Goal: Transaction & Acquisition: Purchase product/service

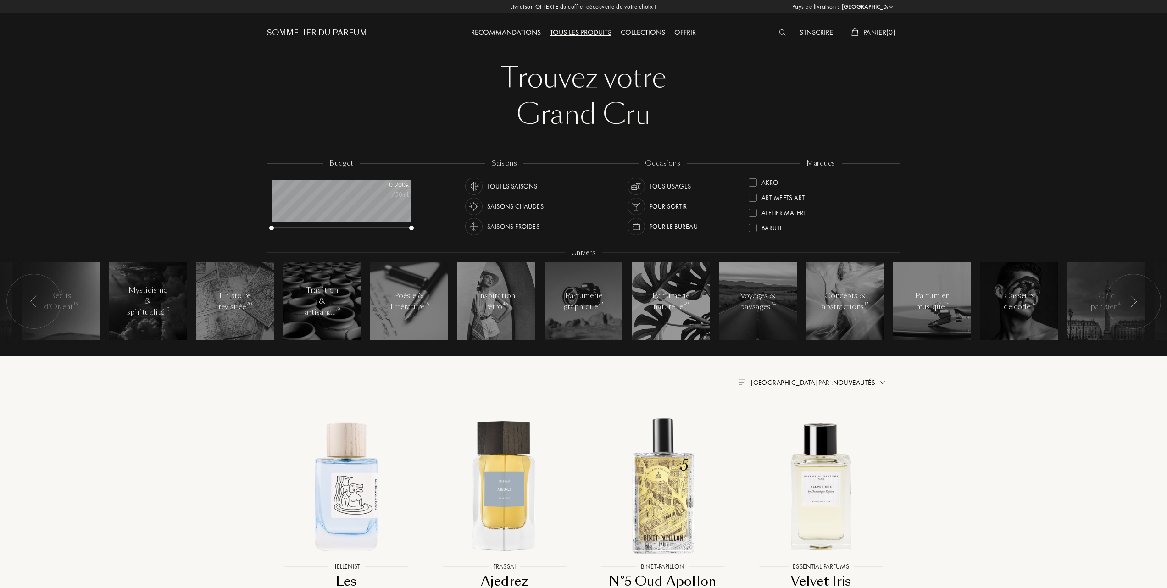
select select "FR"
click at [754, 226] on div at bounding box center [752, 227] width 8 height 8
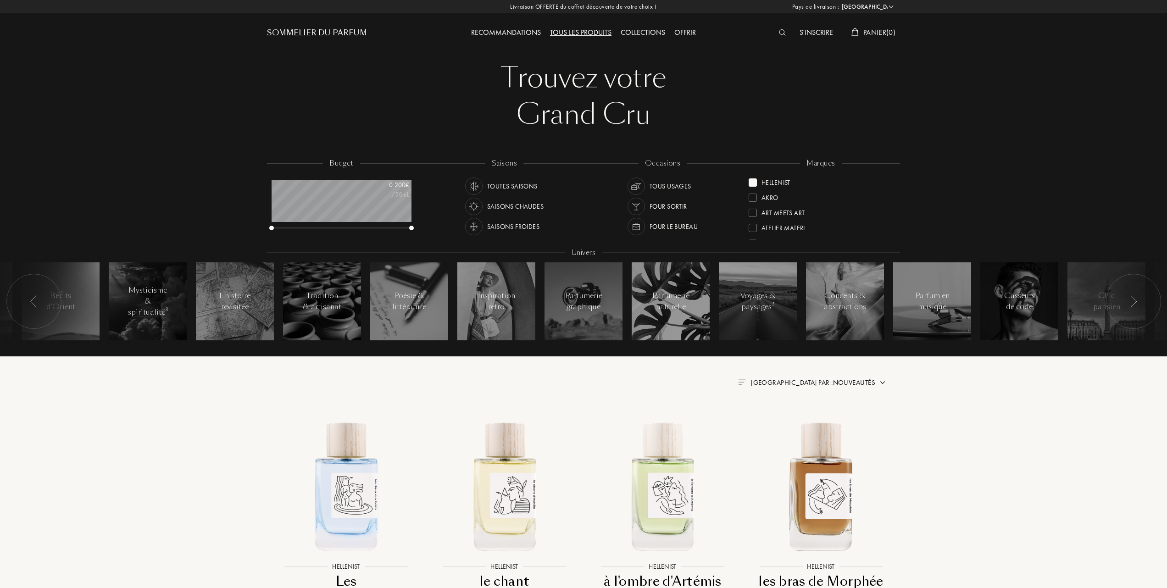
scroll to position [61, 0]
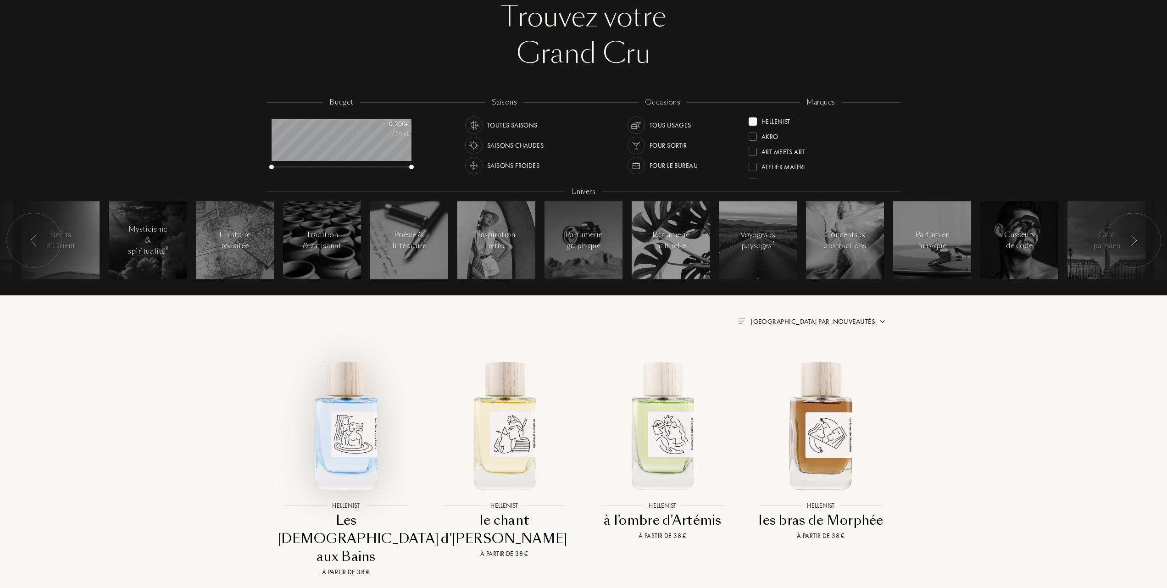
click at [347, 446] on img at bounding box center [346, 424] width 143 height 143
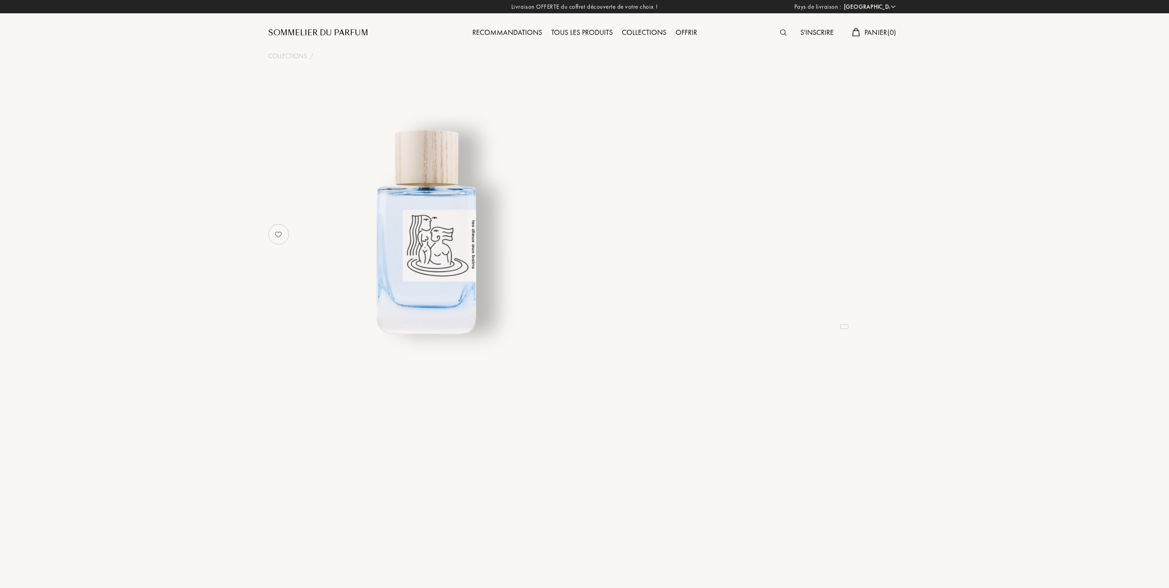
select select "FR"
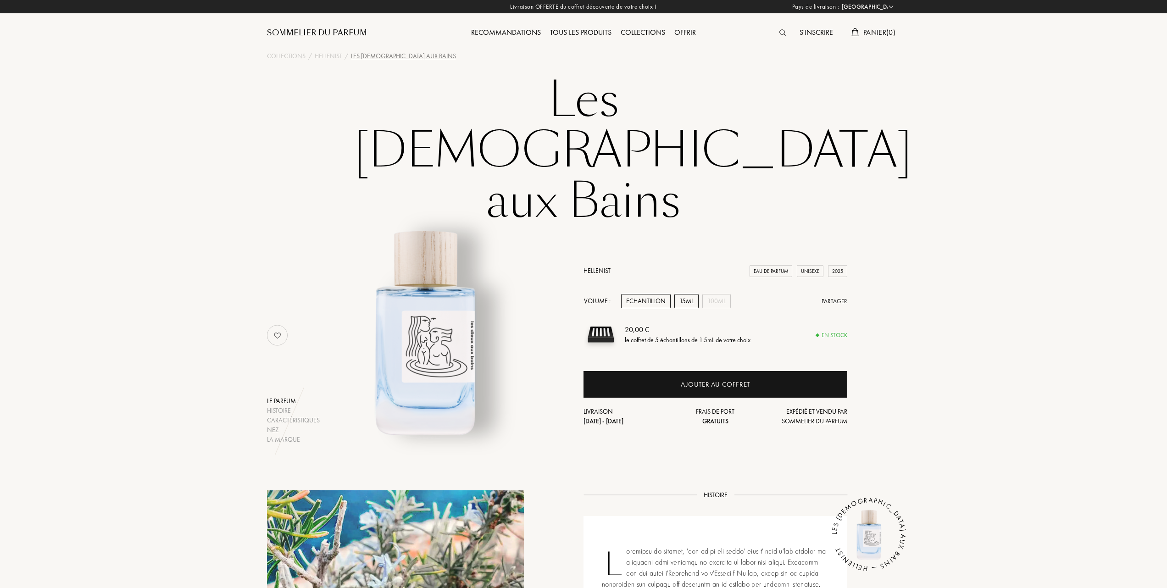
click at [691, 294] on div "15mL" at bounding box center [686, 301] width 24 height 14
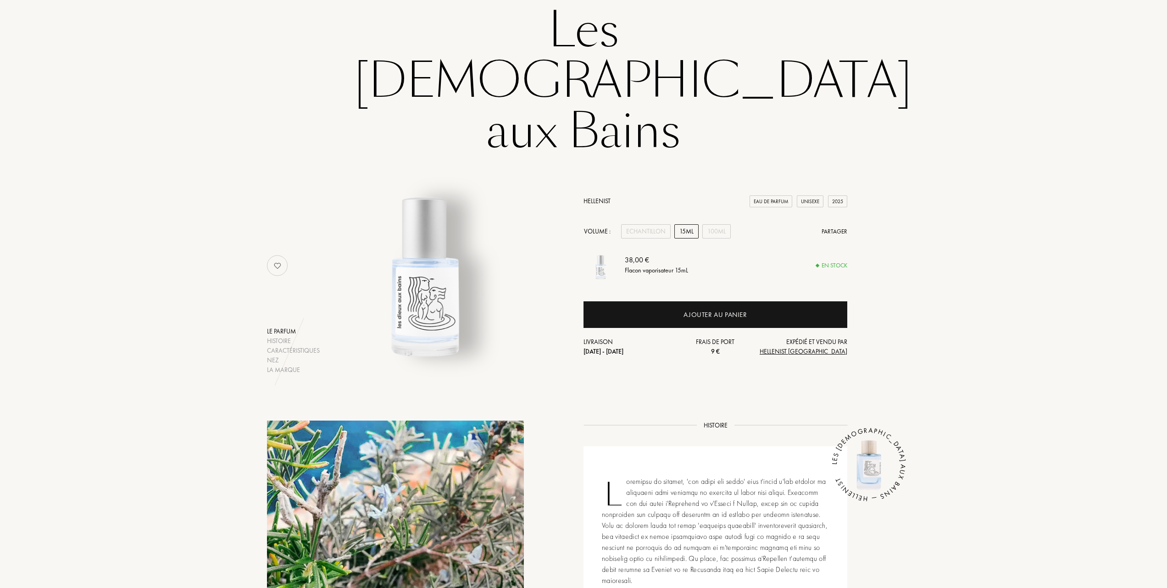
scroll to position [122, 0]
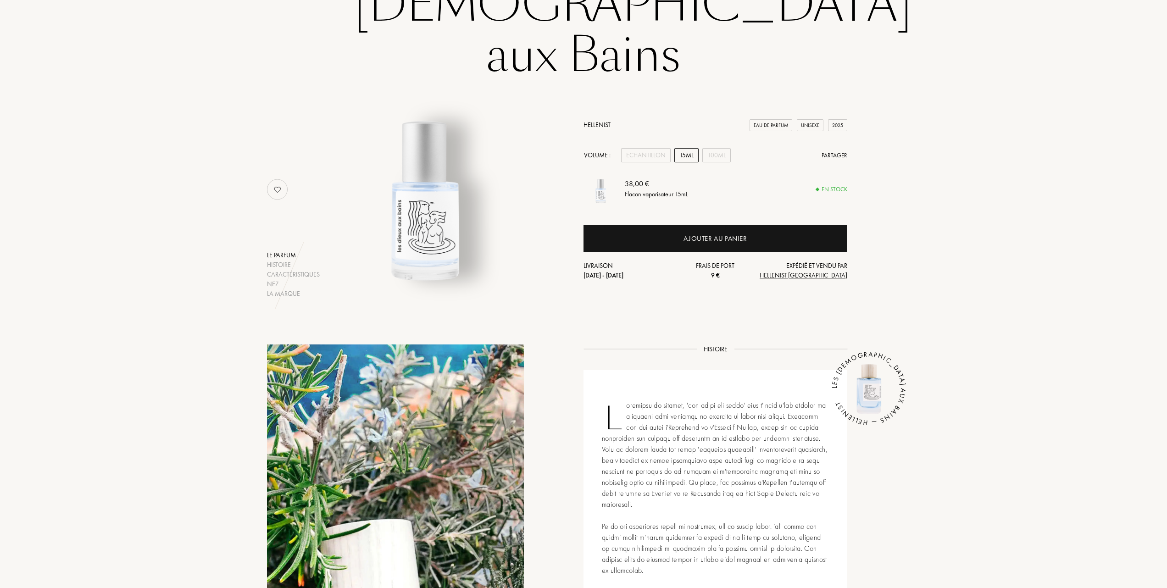
scroll to position [0, 0]
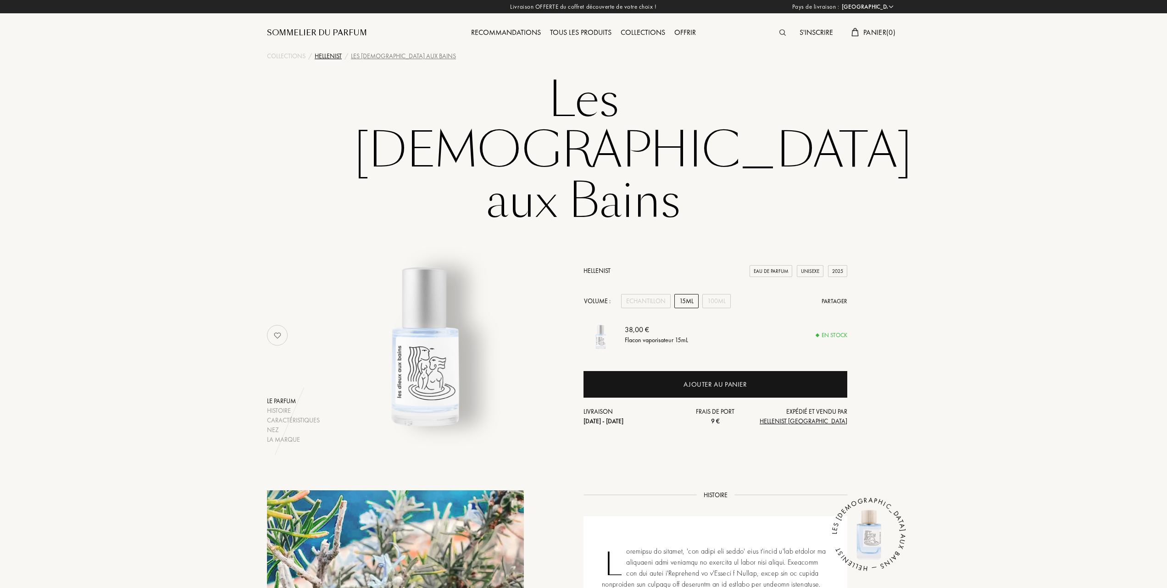
click at [329, 55] on div "Hellenist" at bounding box center [328, 56] width 27 height 10
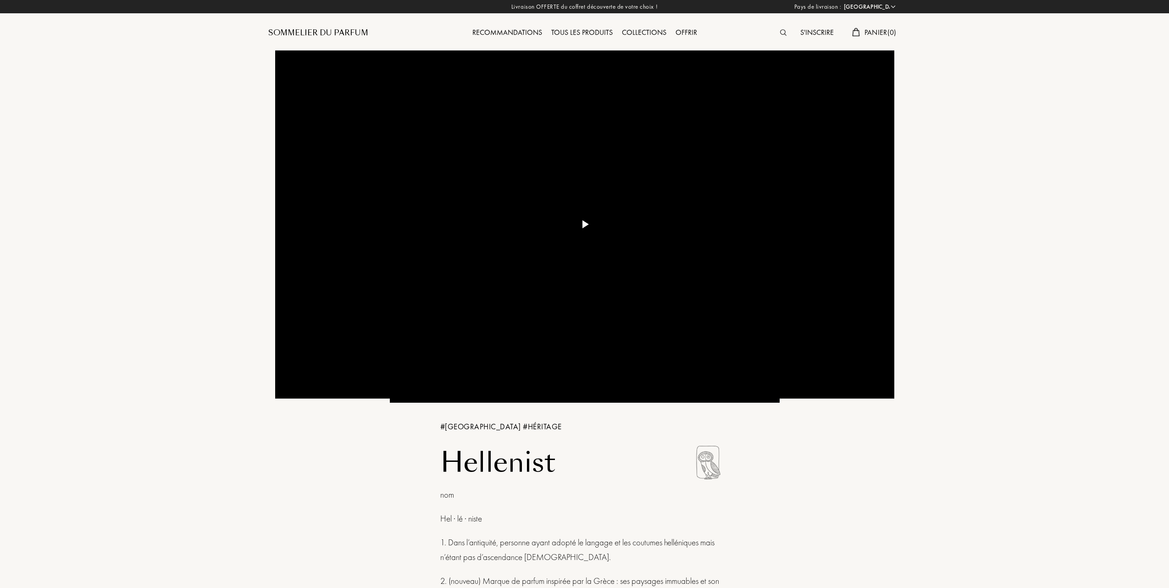
select select "FR"
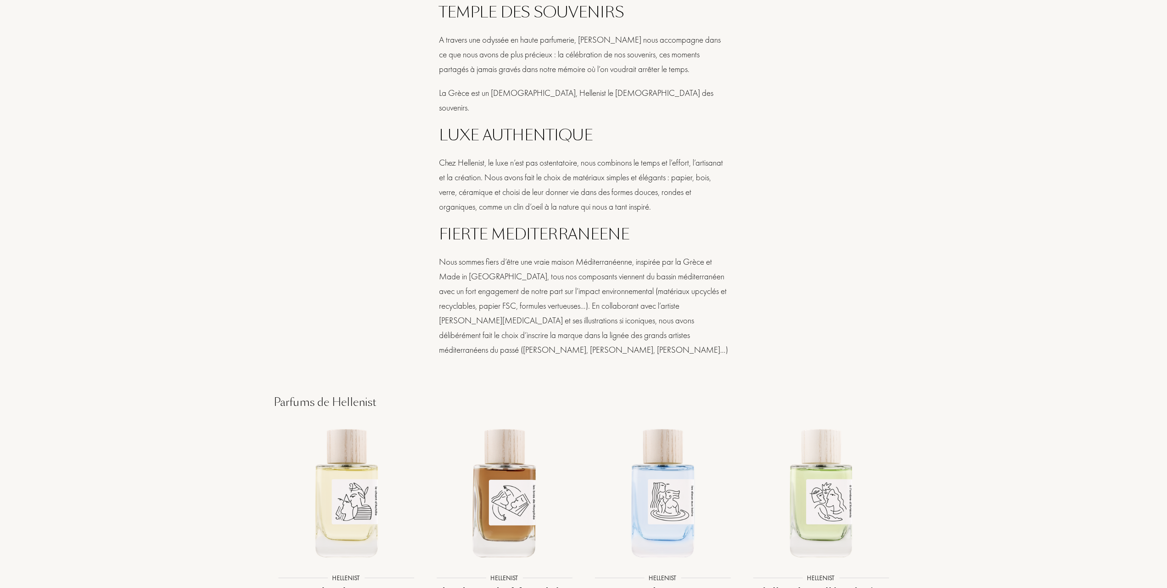
scroll to position [795, 0]
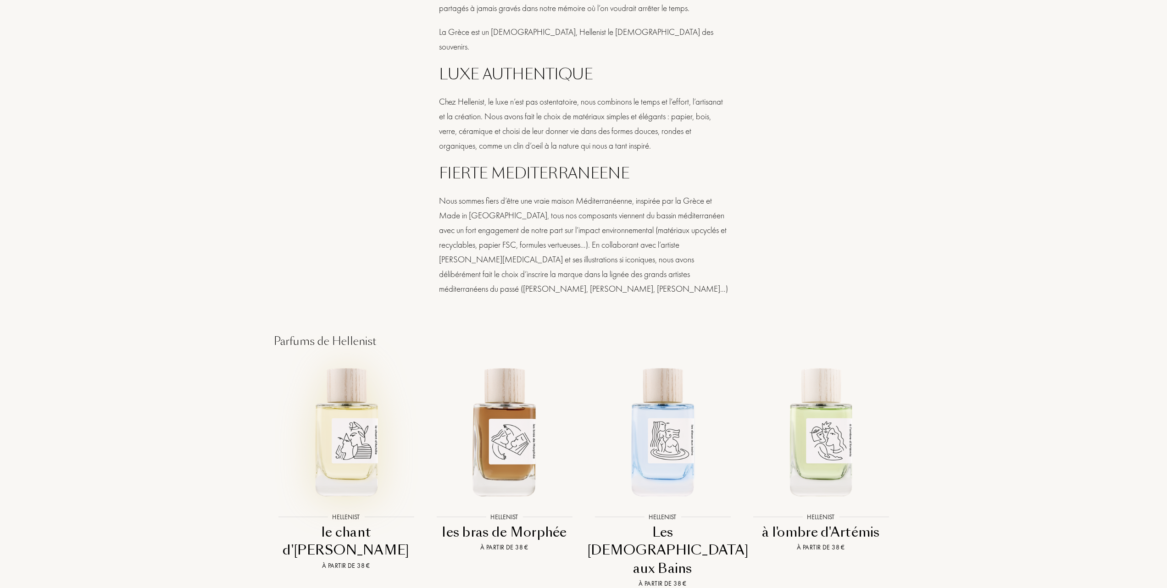
click at [355, 428] on img at bounding box center [346, 431] width 143 height 143
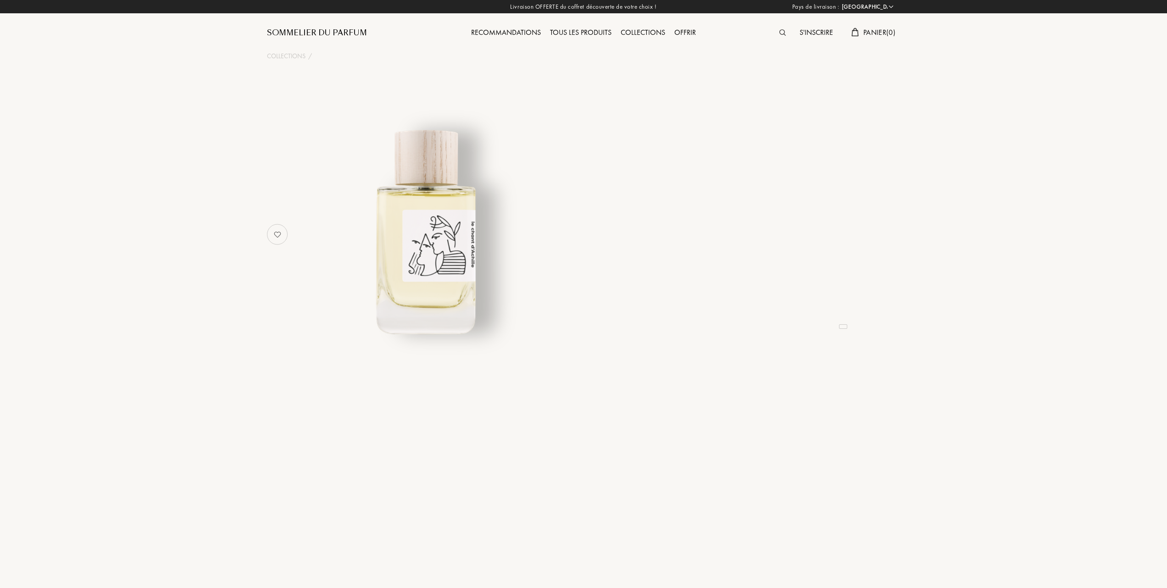
select select "FR"
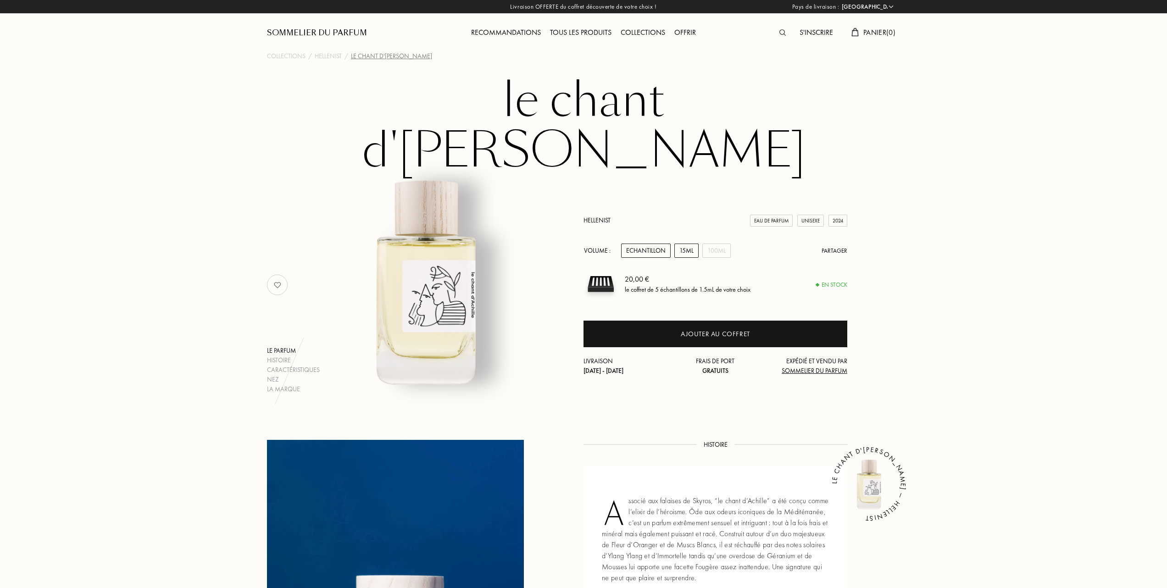
click at [684, 244] on div "15mL" at bounding box center [686, 251] width 24 height 14
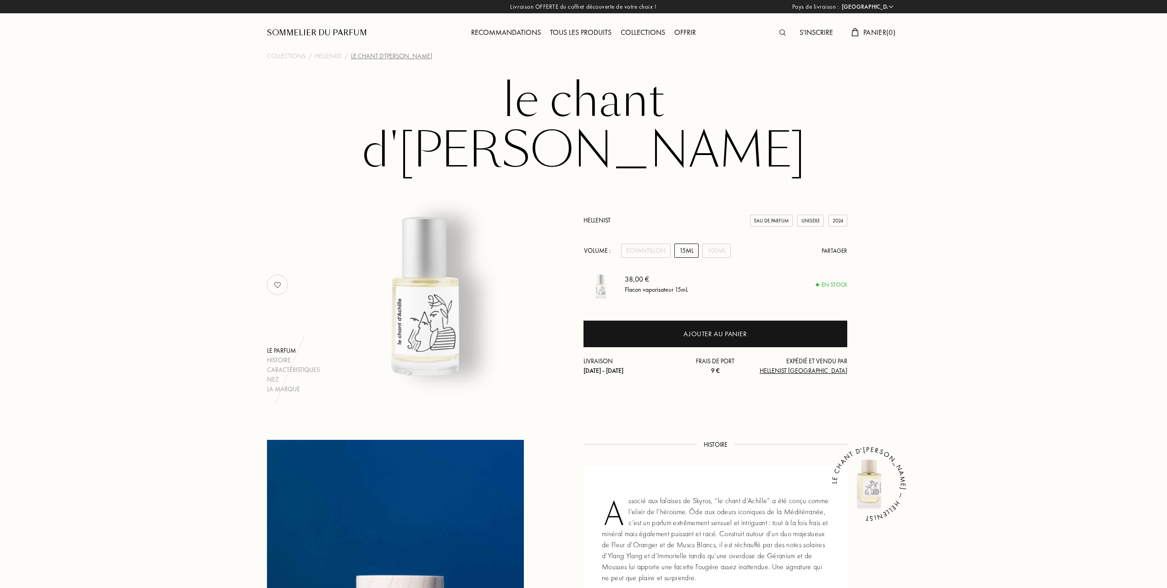
click at [419, 269] on img at bounding box center [425, 280] width 227 height 227
click at [274, 276] on img at bounding box center [277, 285] width 18 height 18
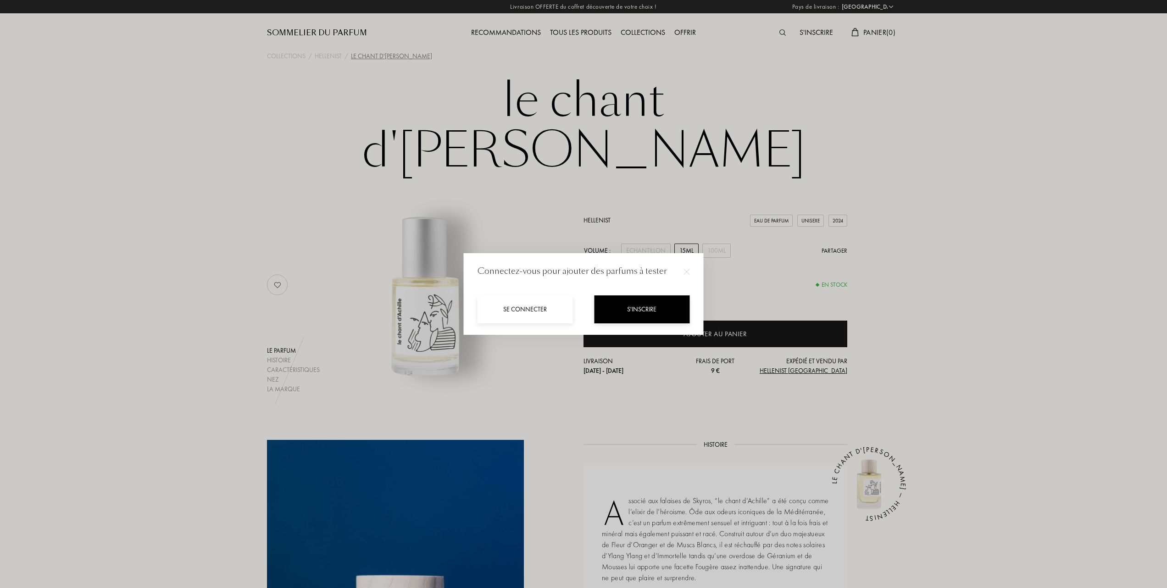
click at [684, 272] on img at bounding box center [687, 272] width 6 height 6
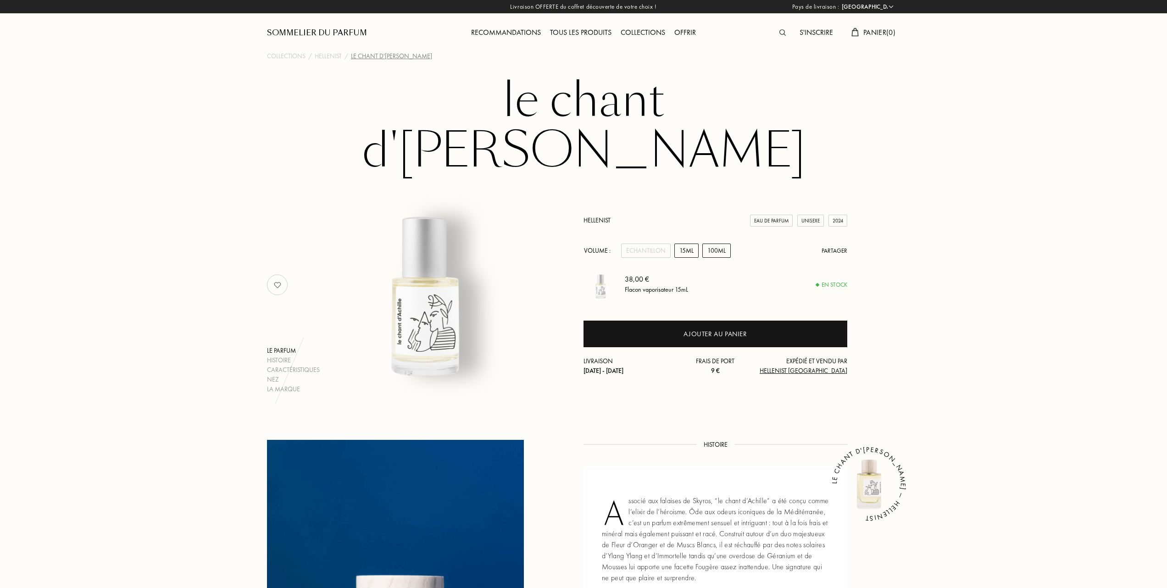
click at [717, 244] on div "100mL" at bounding box center [716, 251] width 28 height 14
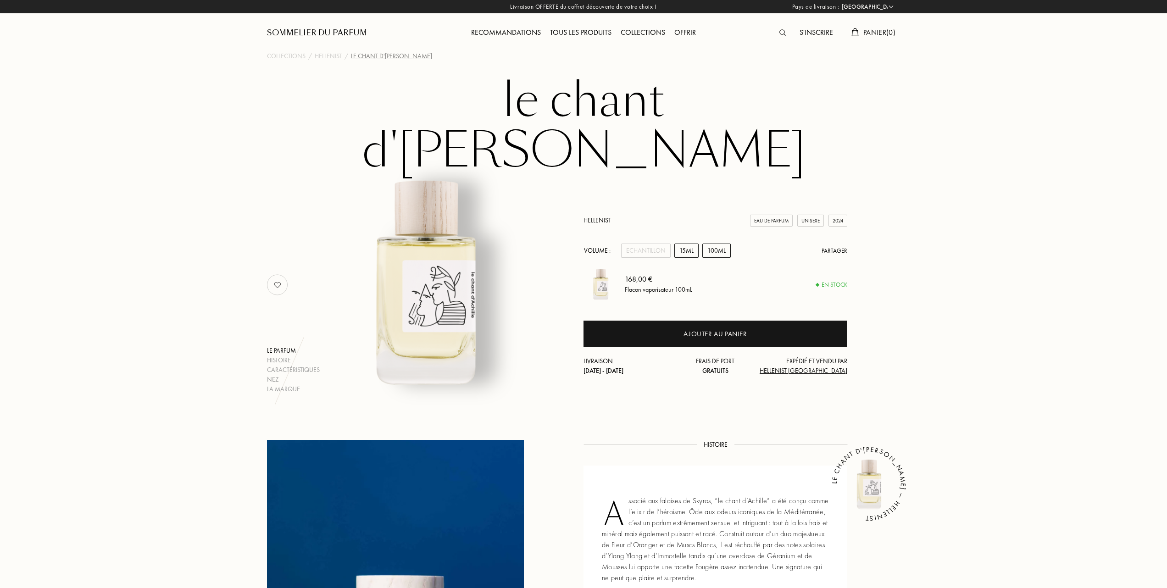
click at [688, 244] on div "15mL" at bounding box center [686, 251] width 24 height 14
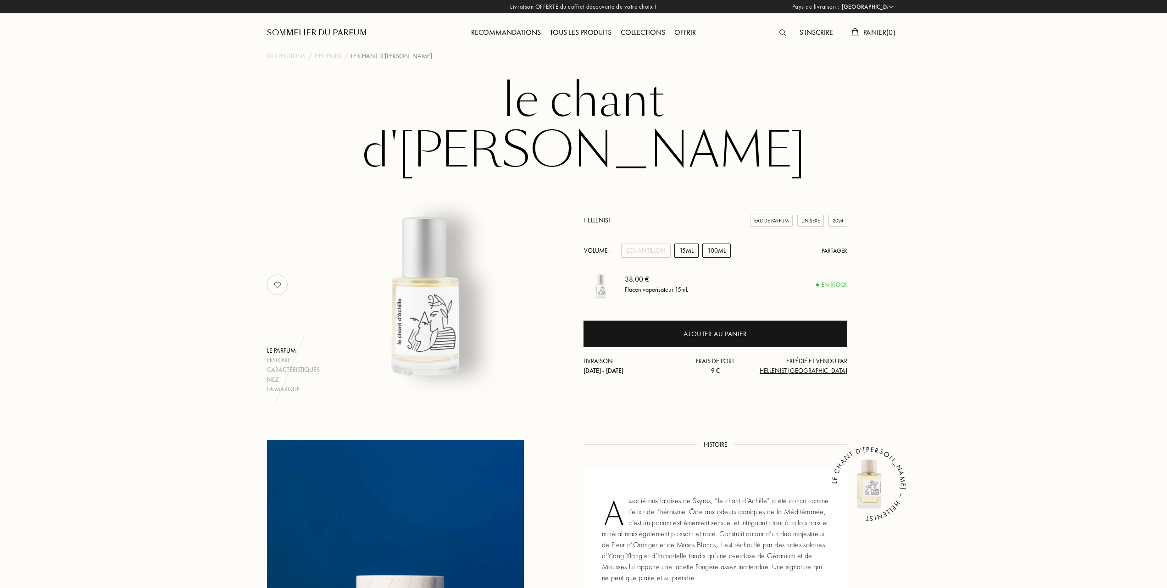
click at [717, 244] on div "100mL" at bounding box center [716, 251] width 28 height 14
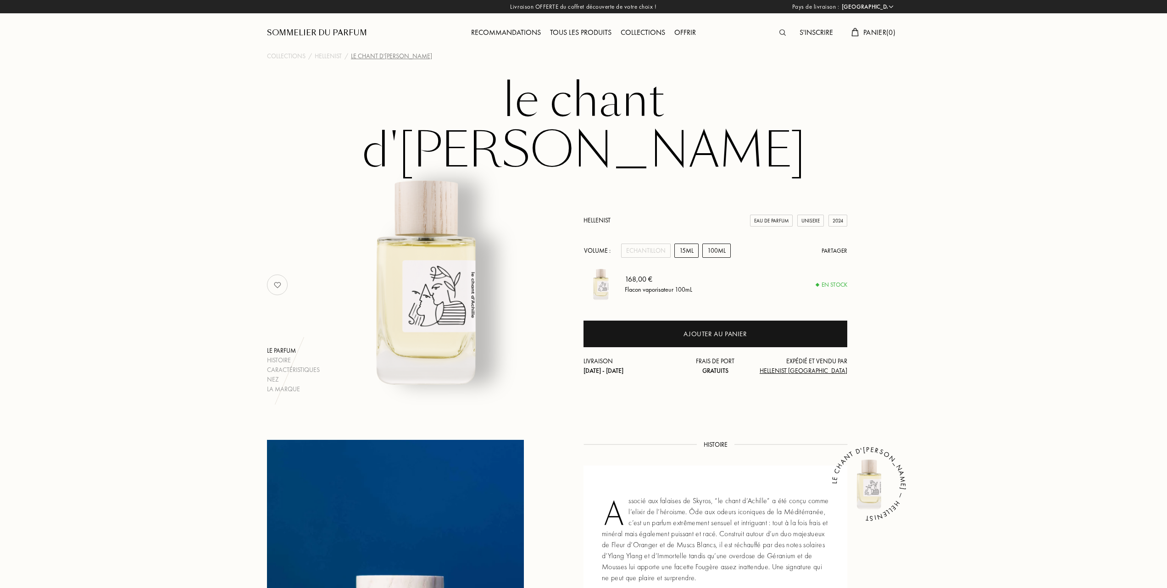
click at [687, 244] on div "15mL" at bounding box center [686, 251] width 24 height 14
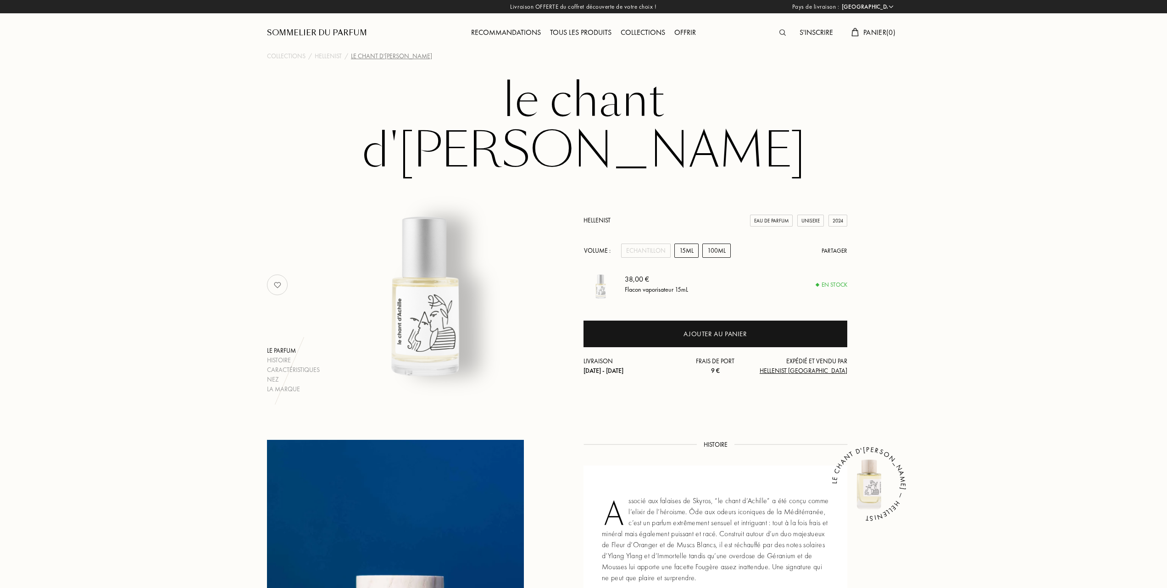
click at [715, 244] on div "100mL" at bounding box center [716, 251] width 28 height 14
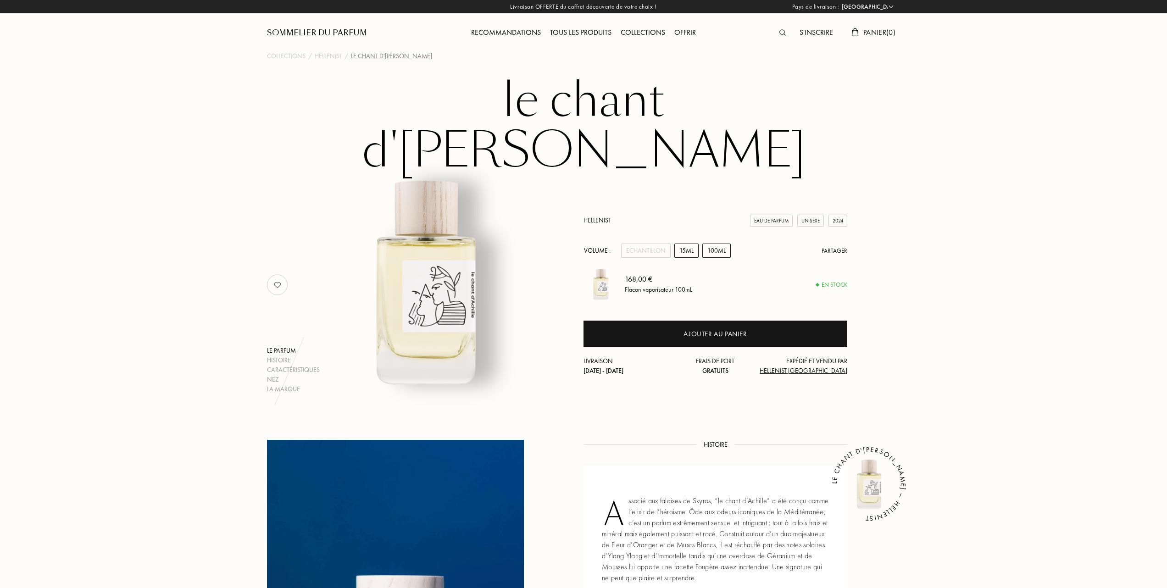
click at [687, 244] on div "15mL" at bounding box center [686, 251] width 24 height 14
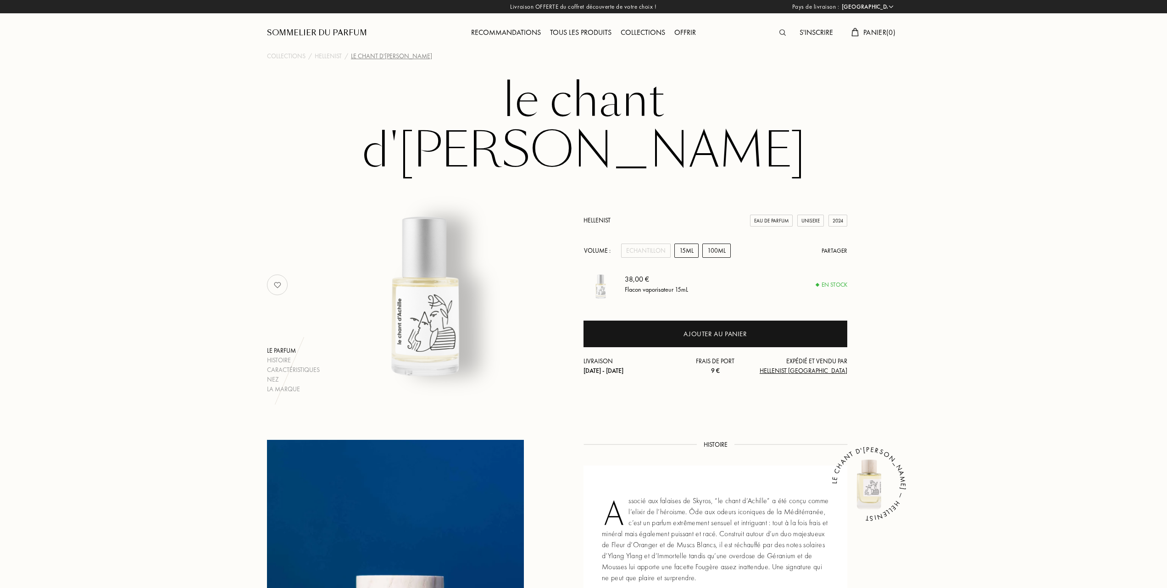
click at [710, 244] on div "100mL" at bounding box center [716, 251] width 28 height 14
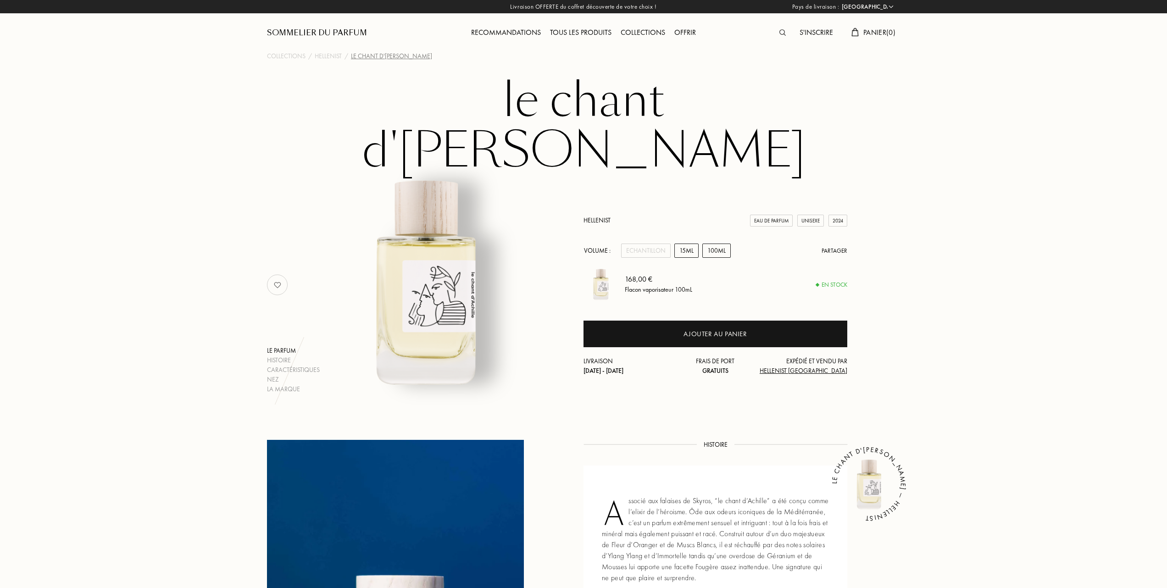
click at [692, 244] on div "15mL" at bounding box center [686, 251] width 24 height 14
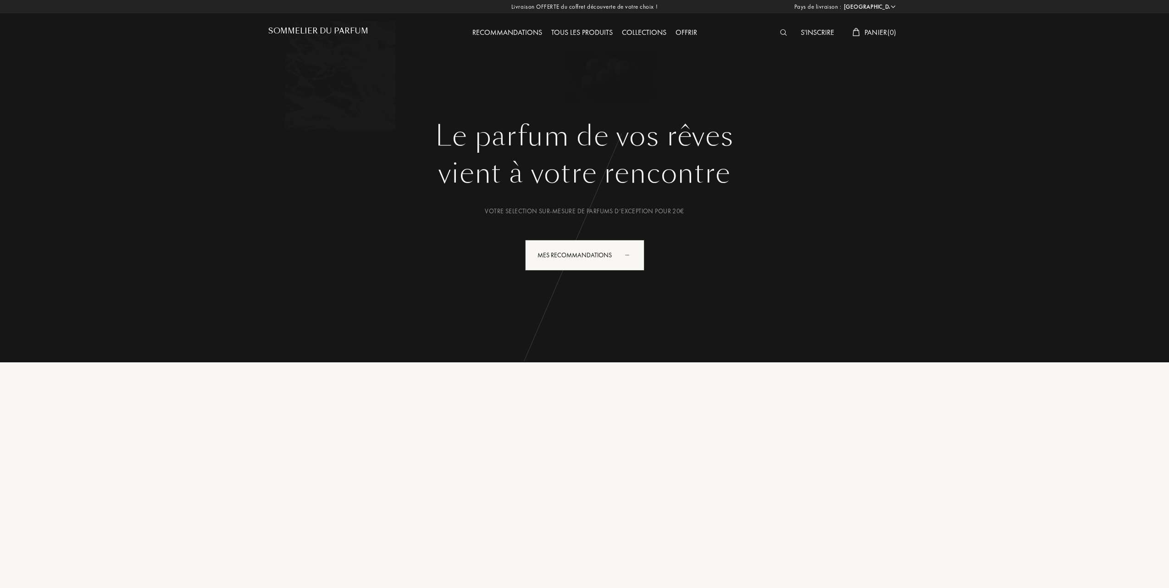
select select "FR"
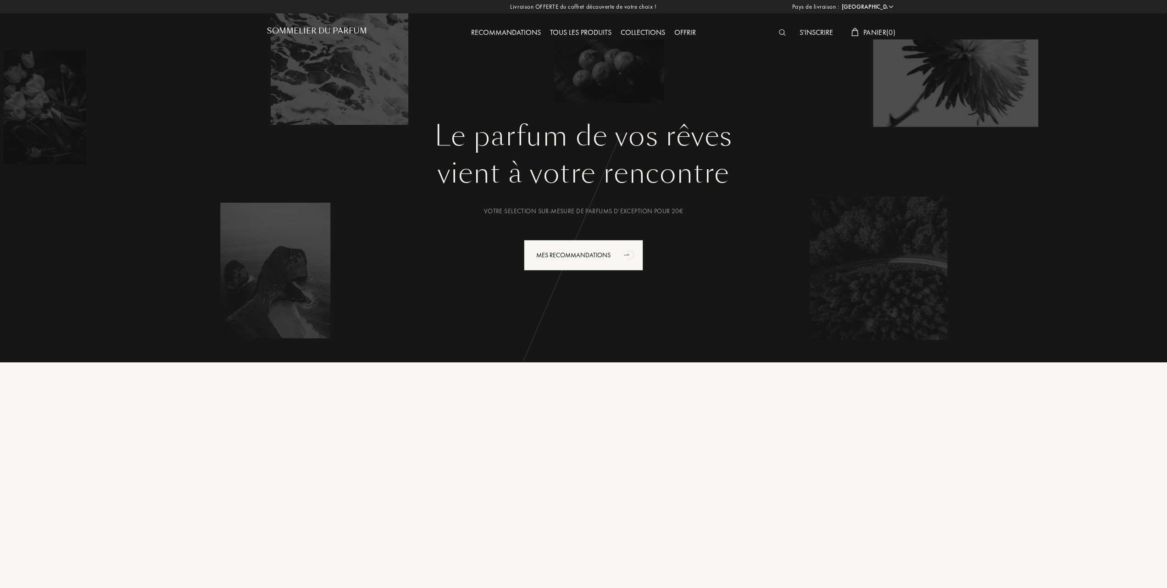
click at [582, 32] on div "Tous les produits" at bounding box center [580, 33] width 71 height 12
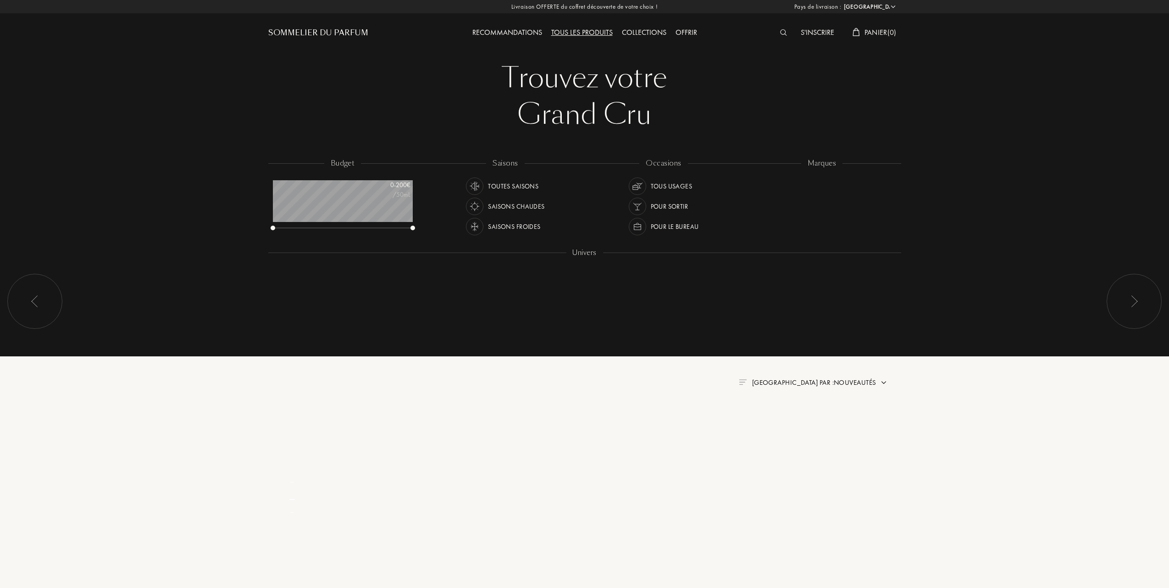
select select "FR"
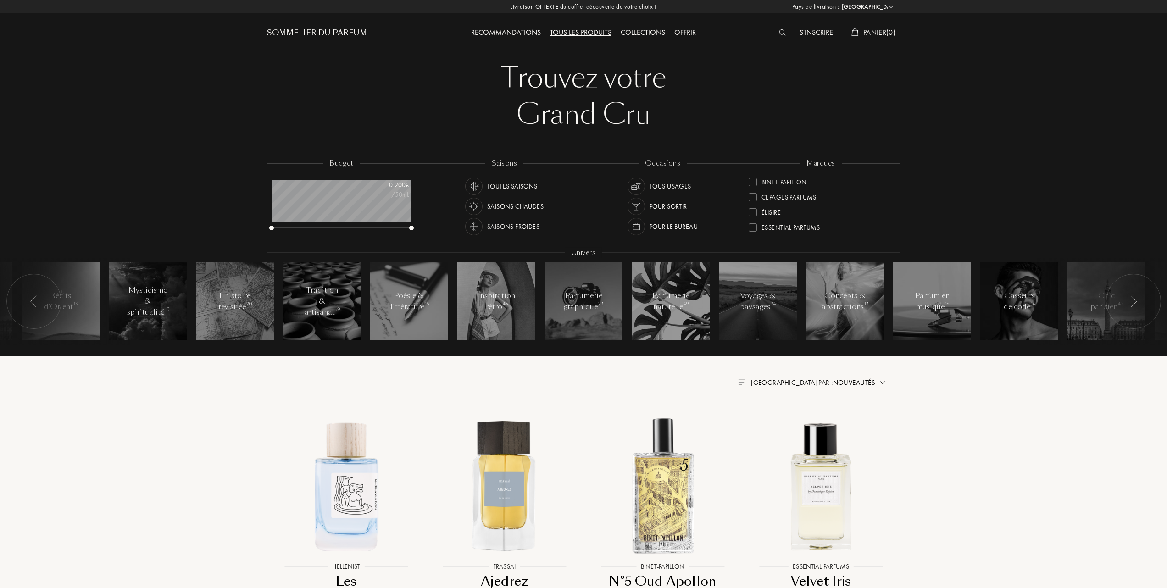
scroll to position [122, 0]
click at [753, 223] on div at bounding box center [752, 227] width 8 height 8
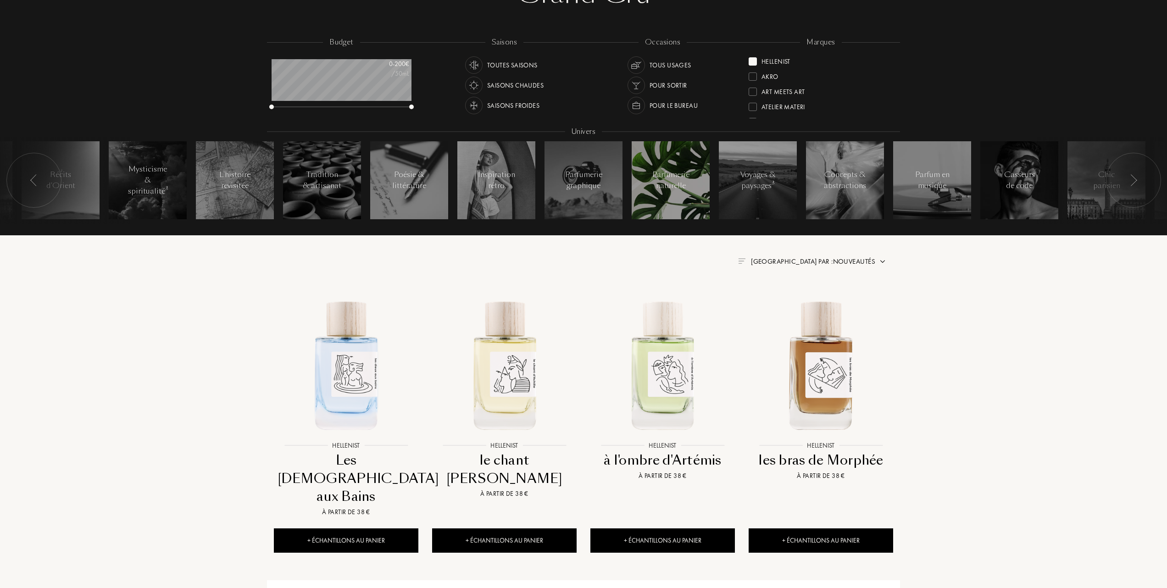
scroll to position [122, 0]
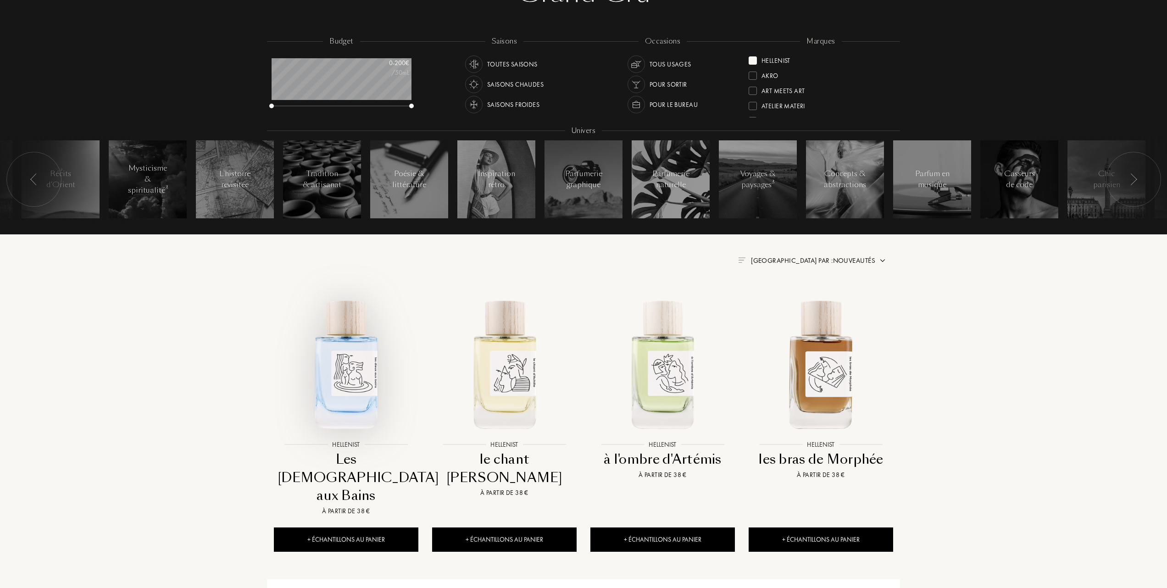
click at [351, 373] on img at bounding box center [346, 363] width 143 height 143
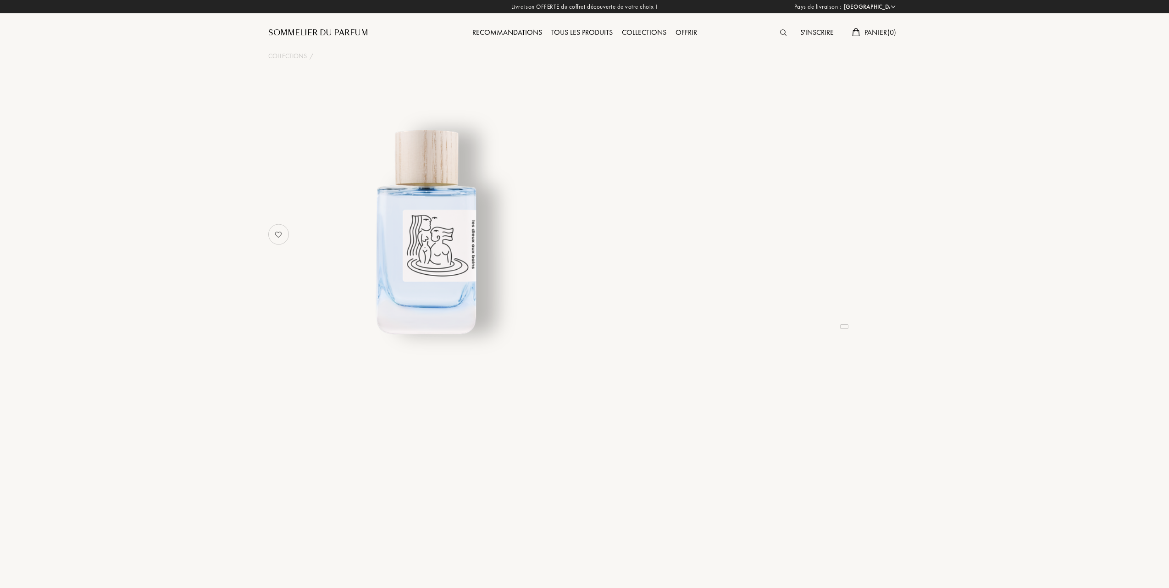
select select "FR"
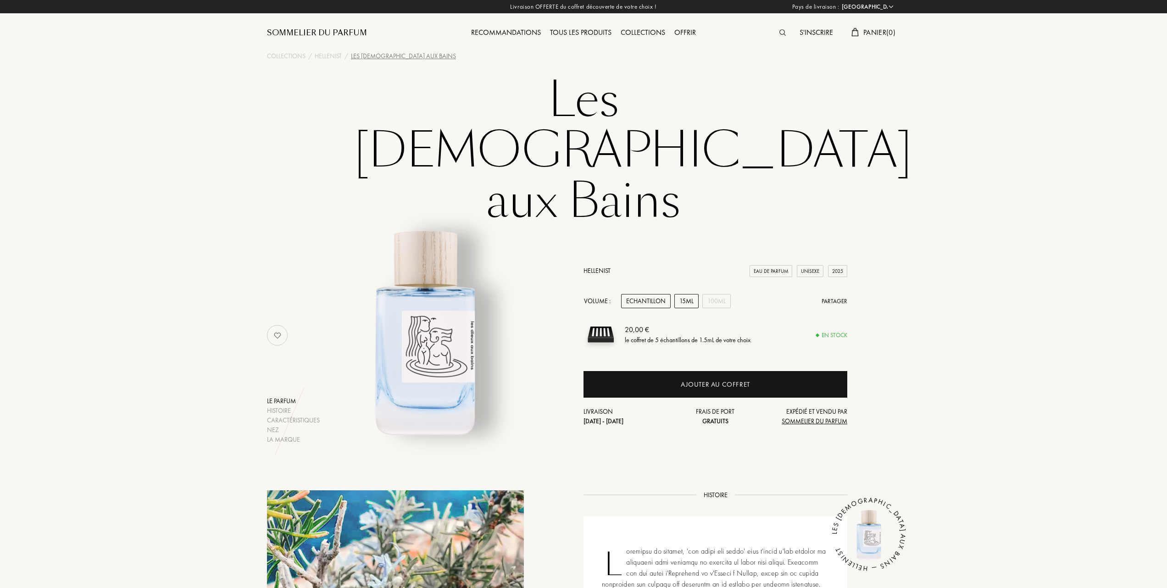
click at [684, 294] on div "15mL" at bounding box center [686, 301] width 24 height 14
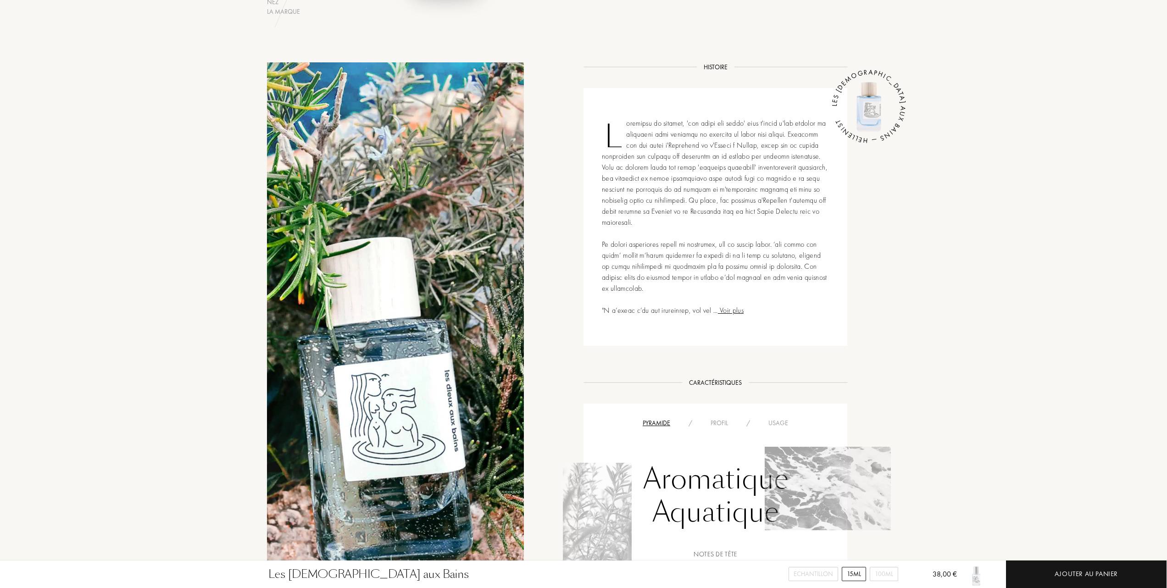
scroll to position [367, 0]
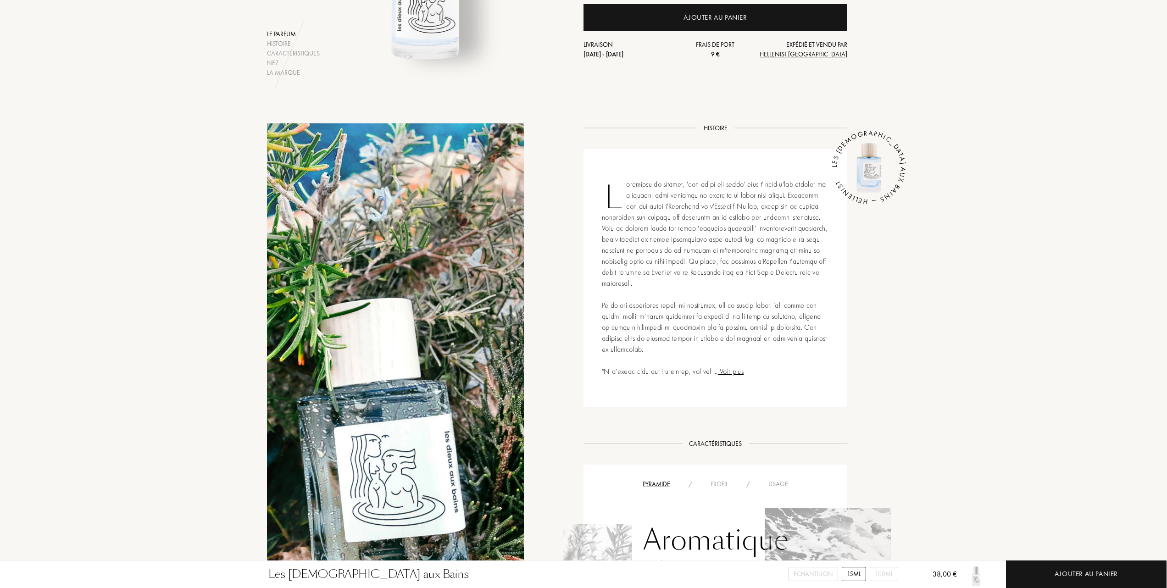
click at [734, 366] on span "Voir plus" at bounding box center [731, 371] width 26 height 10
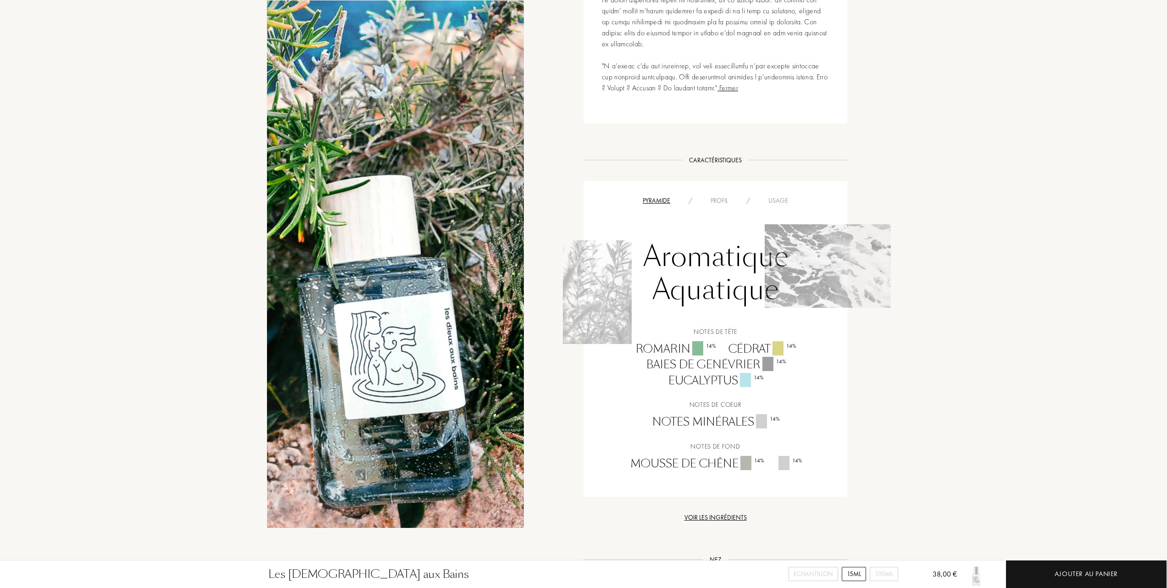
scroll to position [734, 0]
